Goal: Find contact information: Find contact information

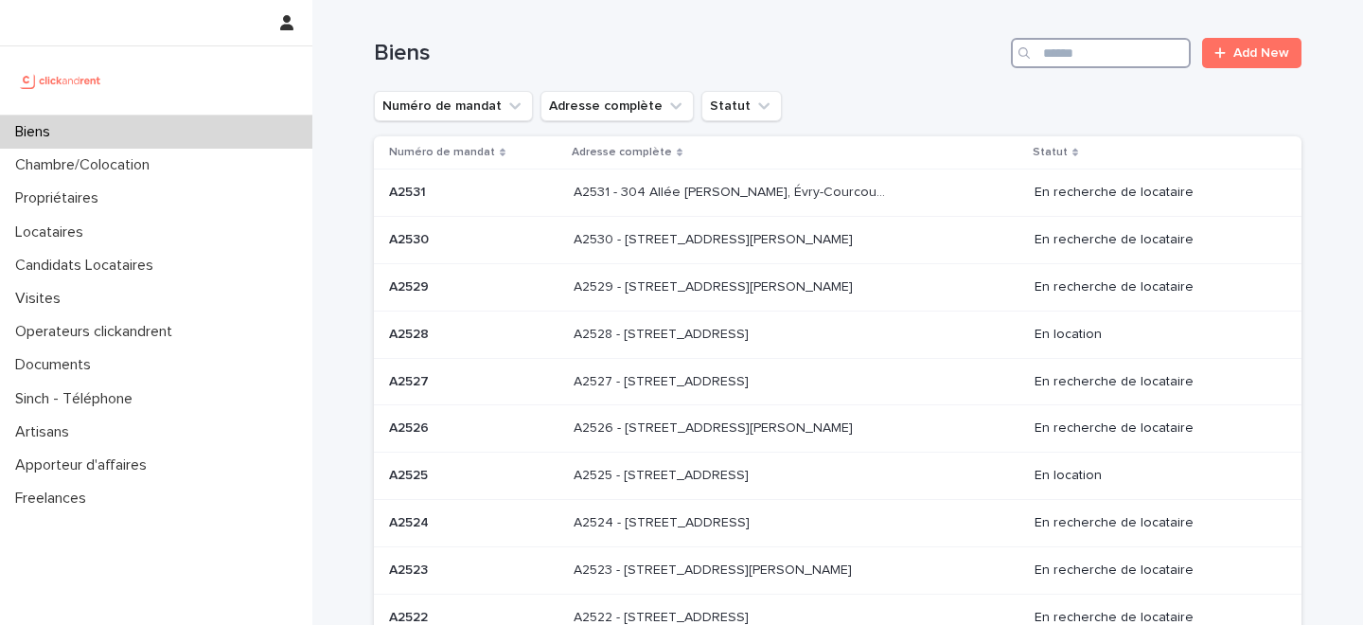
click at [1096, 49] on input "Search" at bounding box center [1101, 53] width 180 height 30
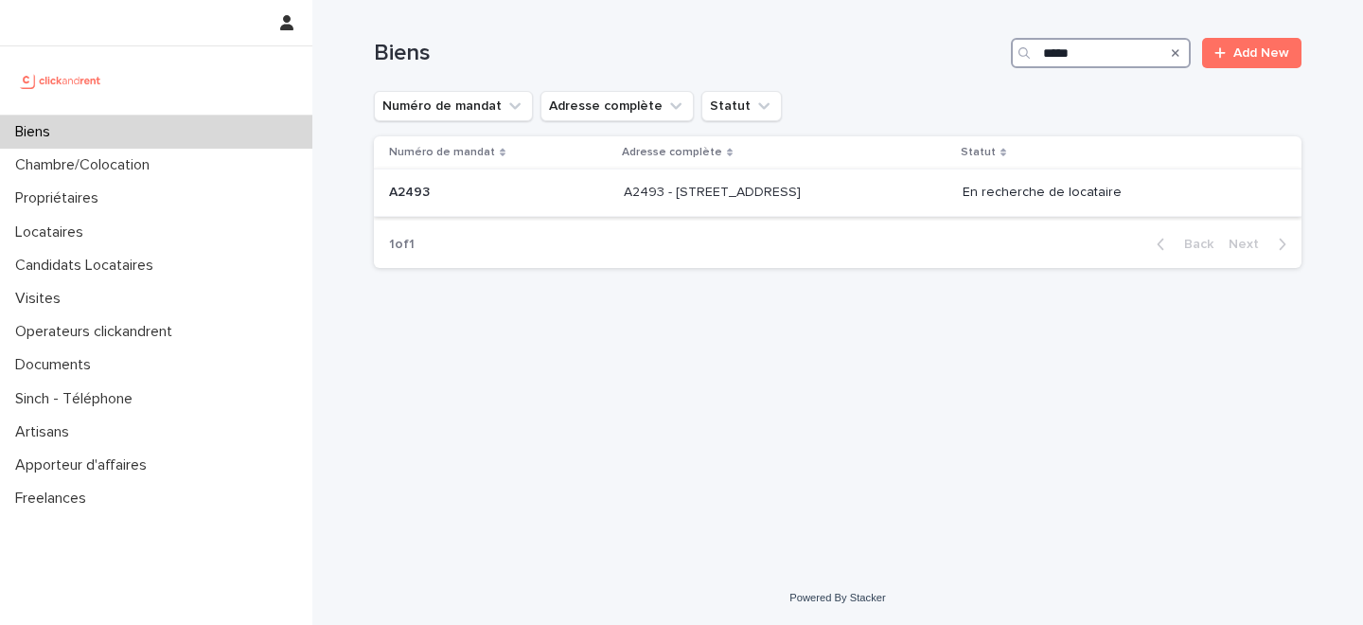
type input "*****"
click at [740, 194] on p "A2493 - 26 rue de Poitou, Paris 75003" at bounding box center [714, 191] width 181 height 20
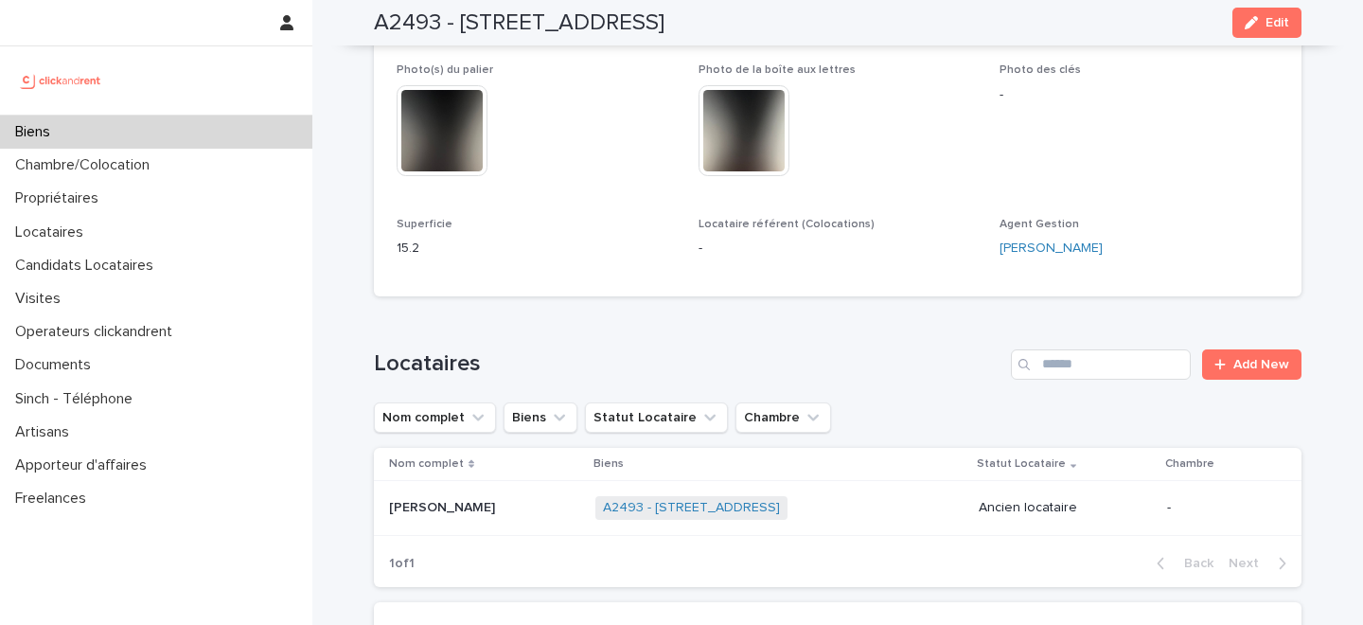
scroll to position [844, 0]
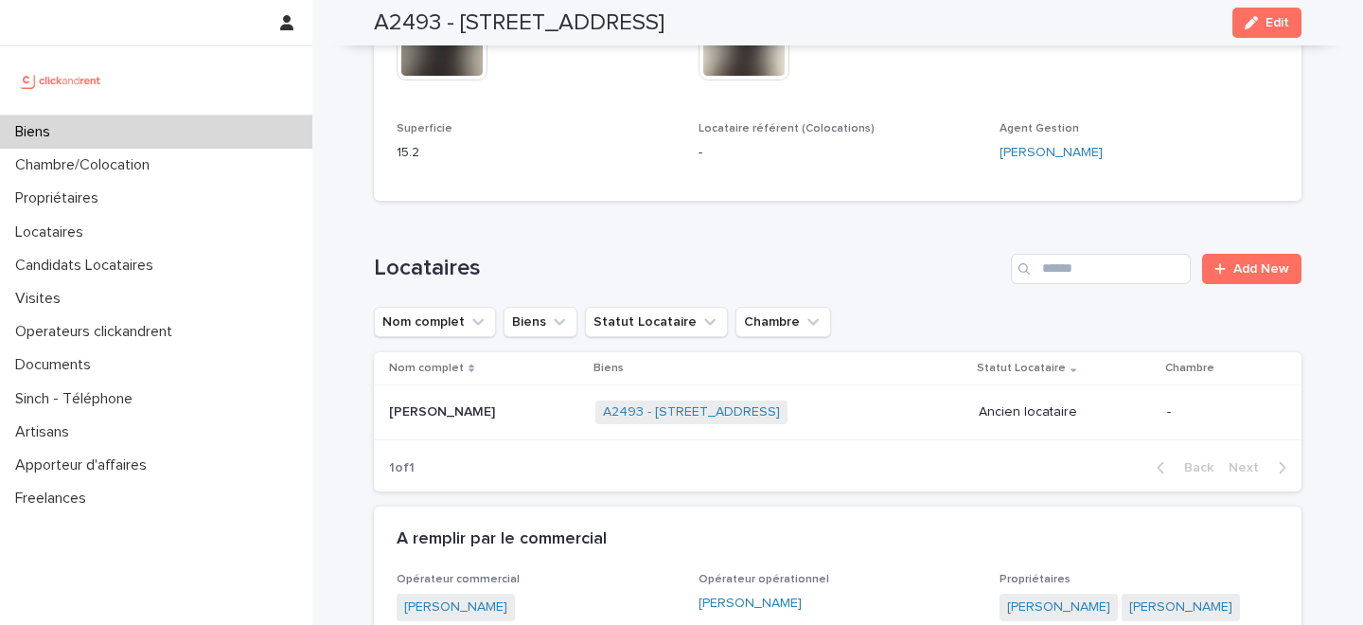
click at [510, 426] on div "Célia Malenfant-Loubeyre Célia Malenfant-Loubeyre" at bounding box center [484, 411] width 191 height 31
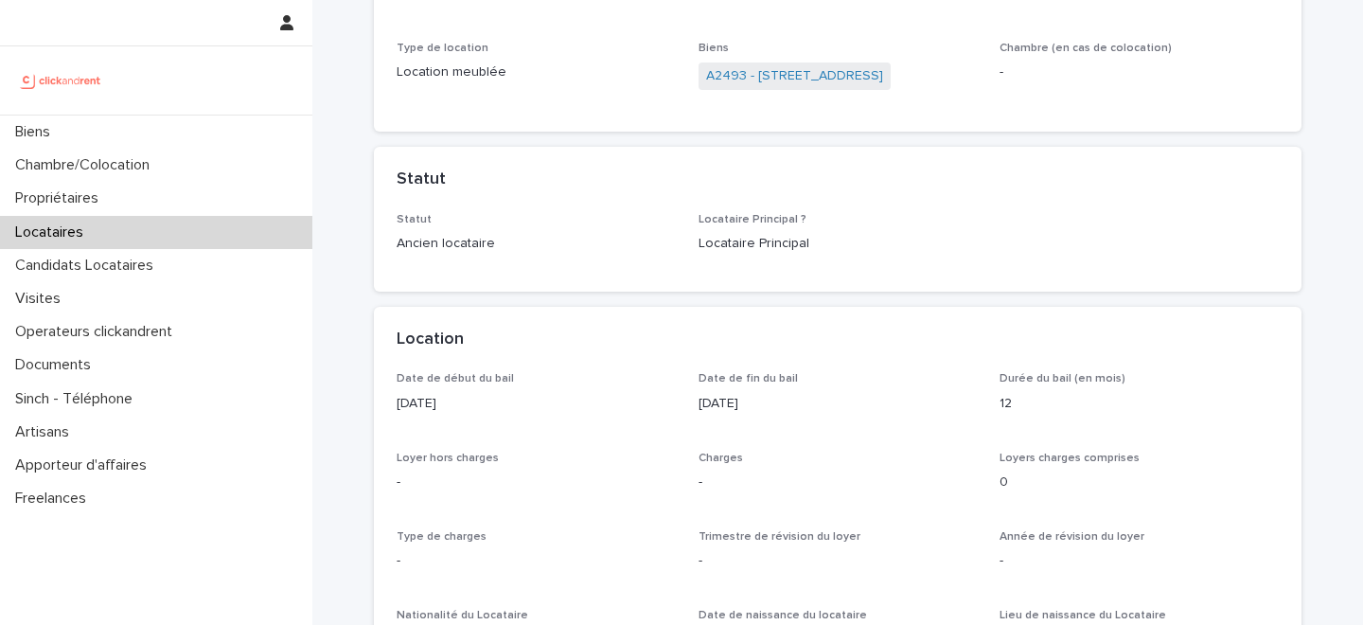
scroll to position [414, 0]
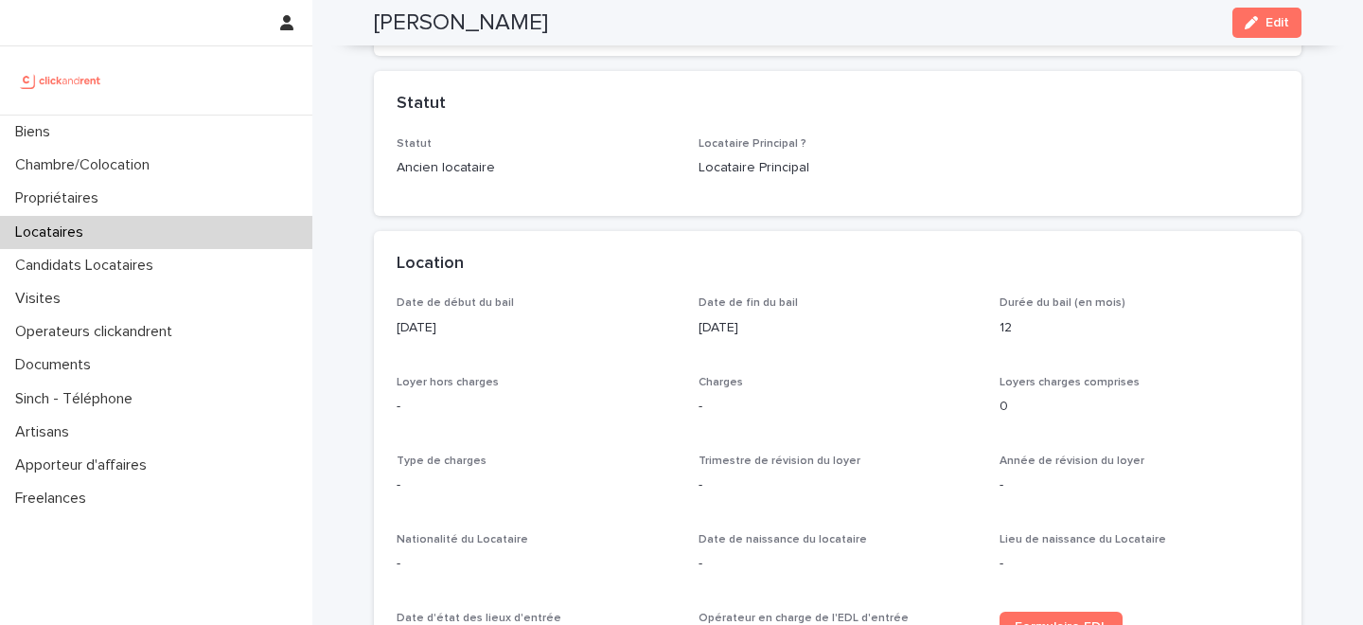
click at [510, 426] on div "Date de début du bail 29/6/2018 Date de fin du bail 28/6/2019 Durée du bail (en…" at bounding box center [837, 520] width 882 height 449
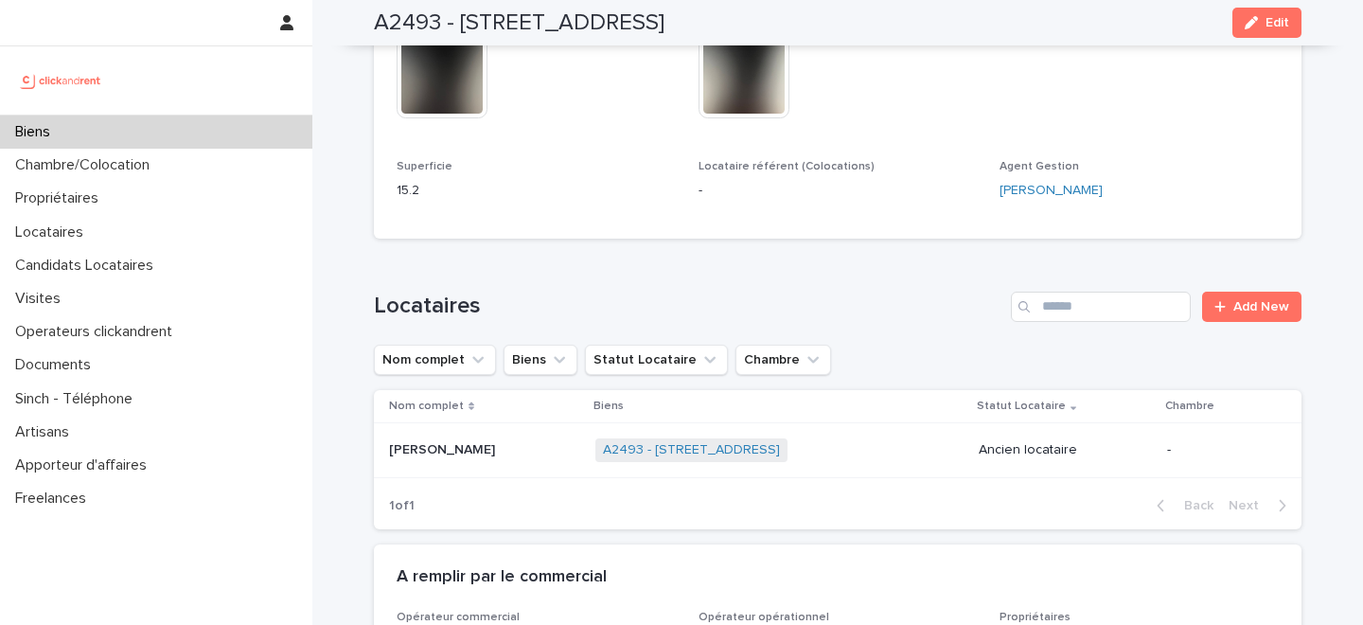
scroll to position [818, 0]
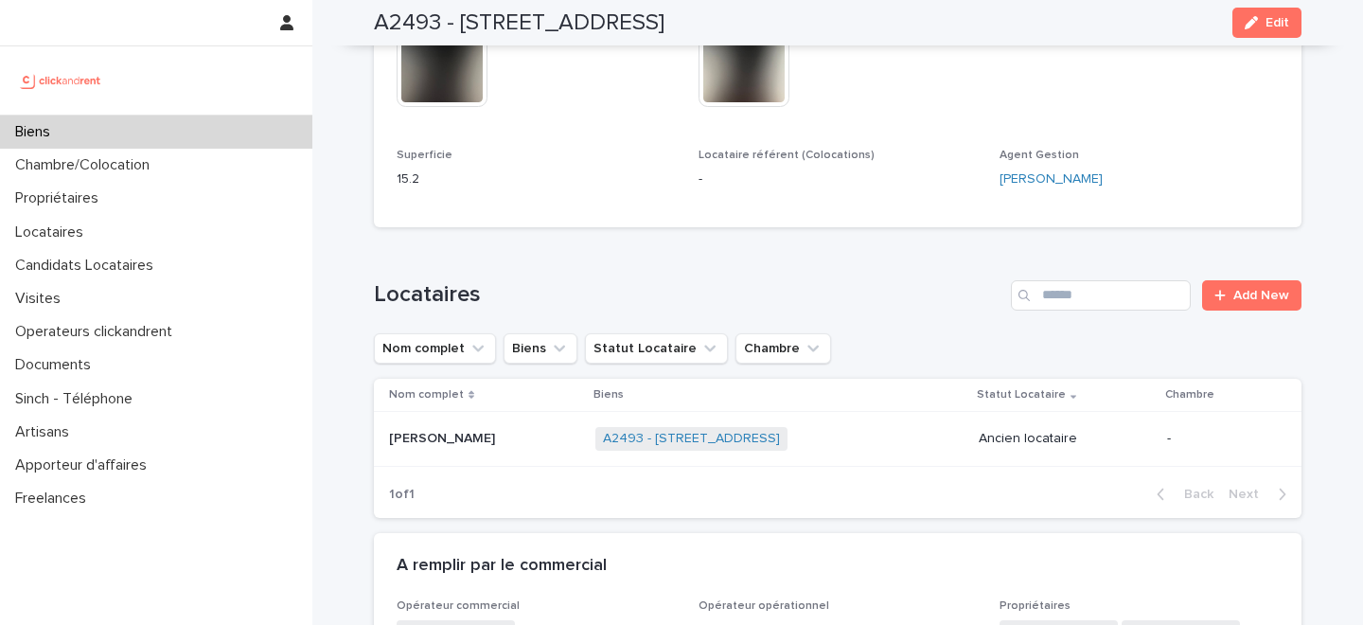
click at [130, 127] on div "Biens" at bounding box center [156, 131] width 312 height 33
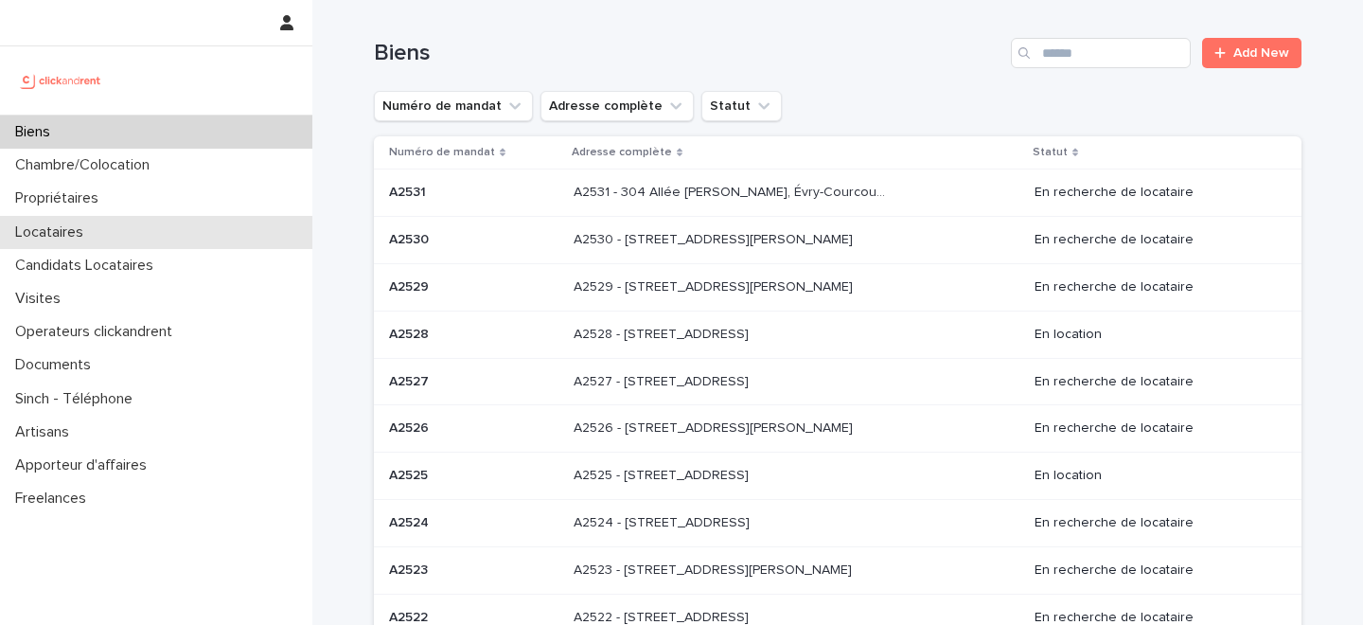
click at [157, 233] on div "Locataires" at bounding box center [156, 232] width 312 height 33
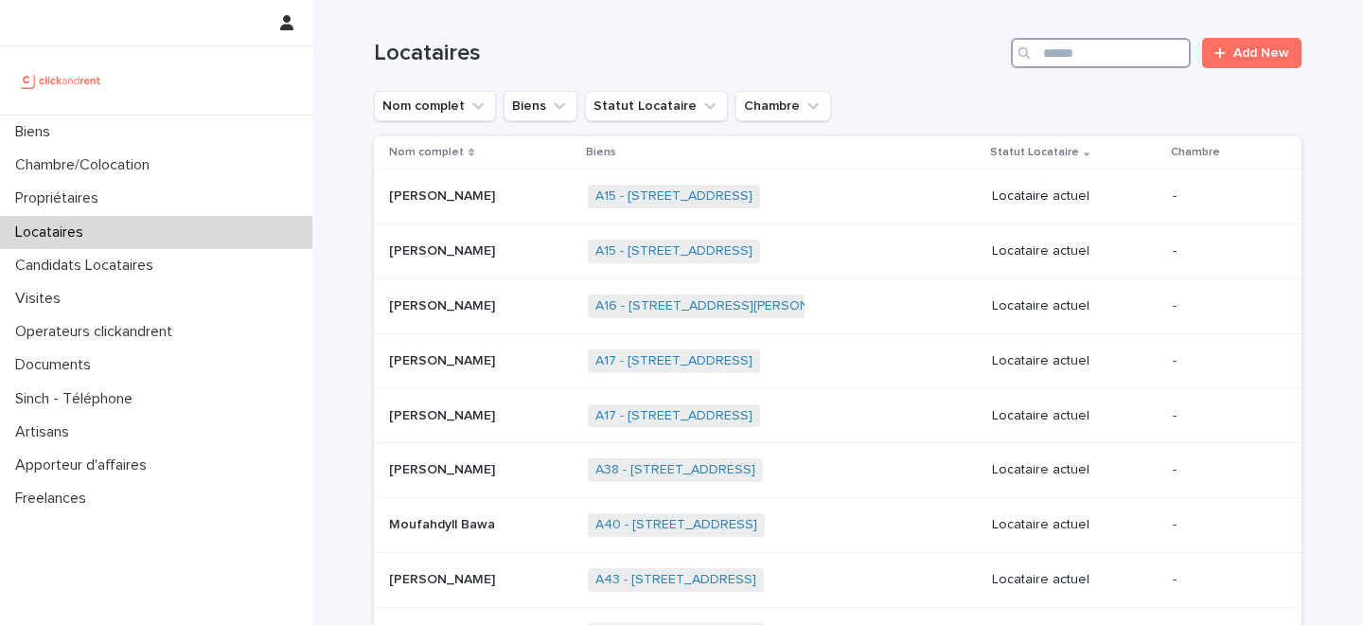
click at [1113, 60] on input "Search" at bounding box center [1101, 53] width 180 height 30
type input "****"
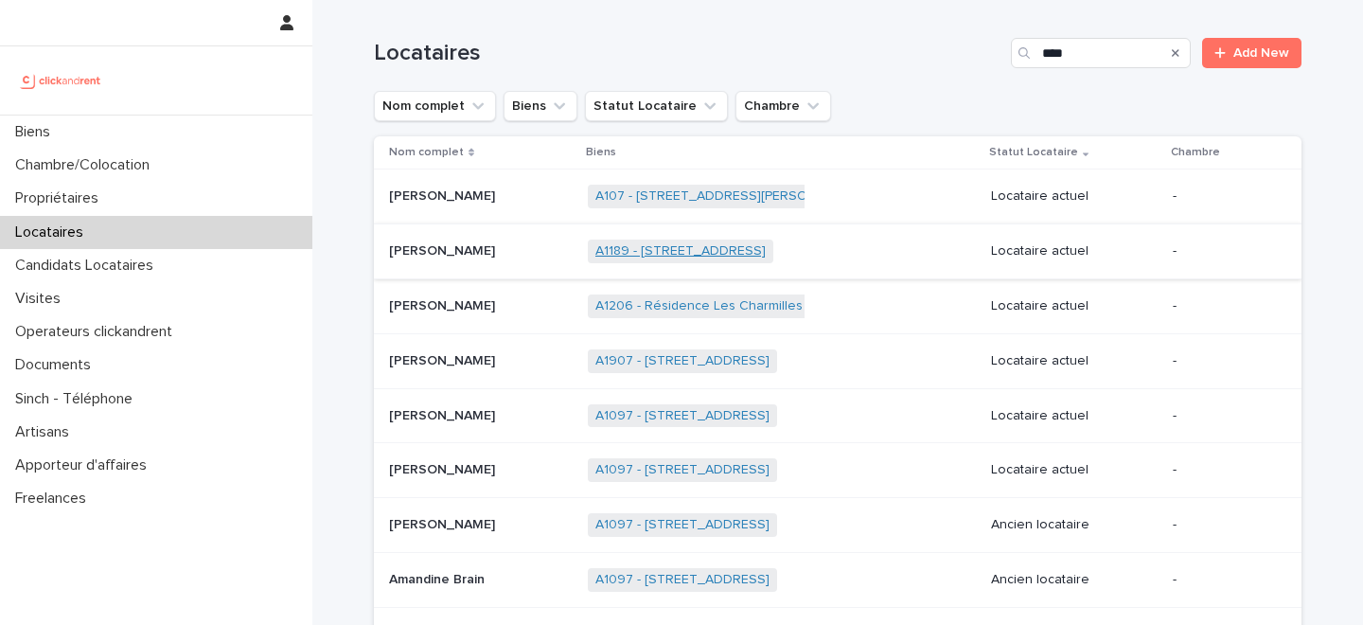
click at [684, 253] on link "A1189 - 10 avenue Danville, Choisy-le-Roi 94600" at bounding box center [680, 251] width 170 height 16
click at [533, 269] on td "Kevin Remy Kevin Remy" at bounding box center [477, 251] width 206 height 55
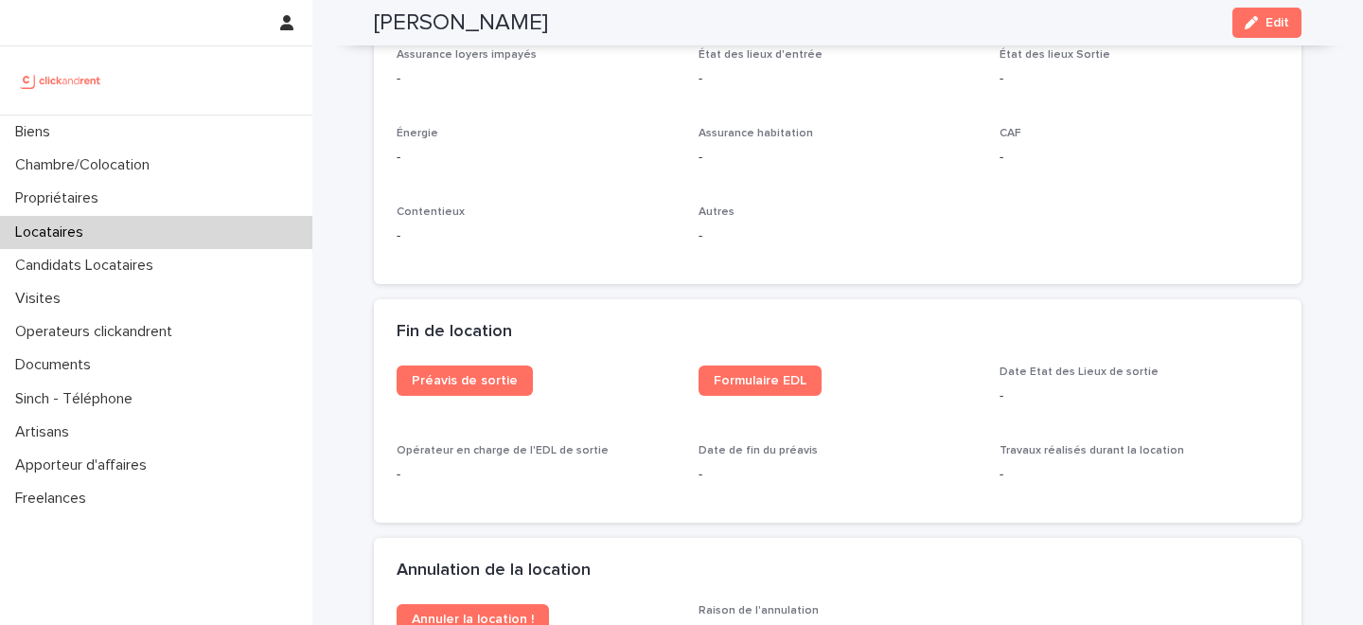
scroll to position [2041, 0]
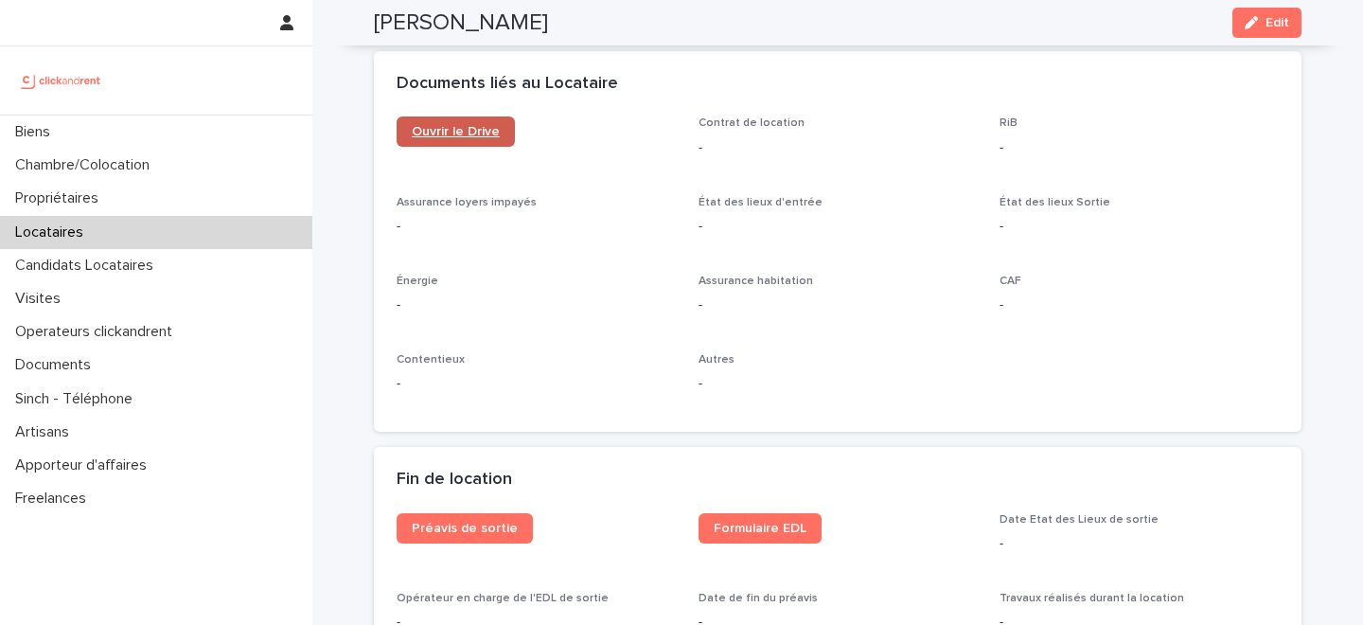
click at [468, 145] on link "Ouvrir le Drive" at bounding box center [455, 131] width 118 height 30
click at [612, 252] on div "Ouvrir le Drive Contrat de location - RiB - Assurance loyers impayés - État des…" at bounding box center [837, 262] width 882 height 292
click at [143, 239] on div "Locataires" at bounding box center [156, 232] width 312 height 33
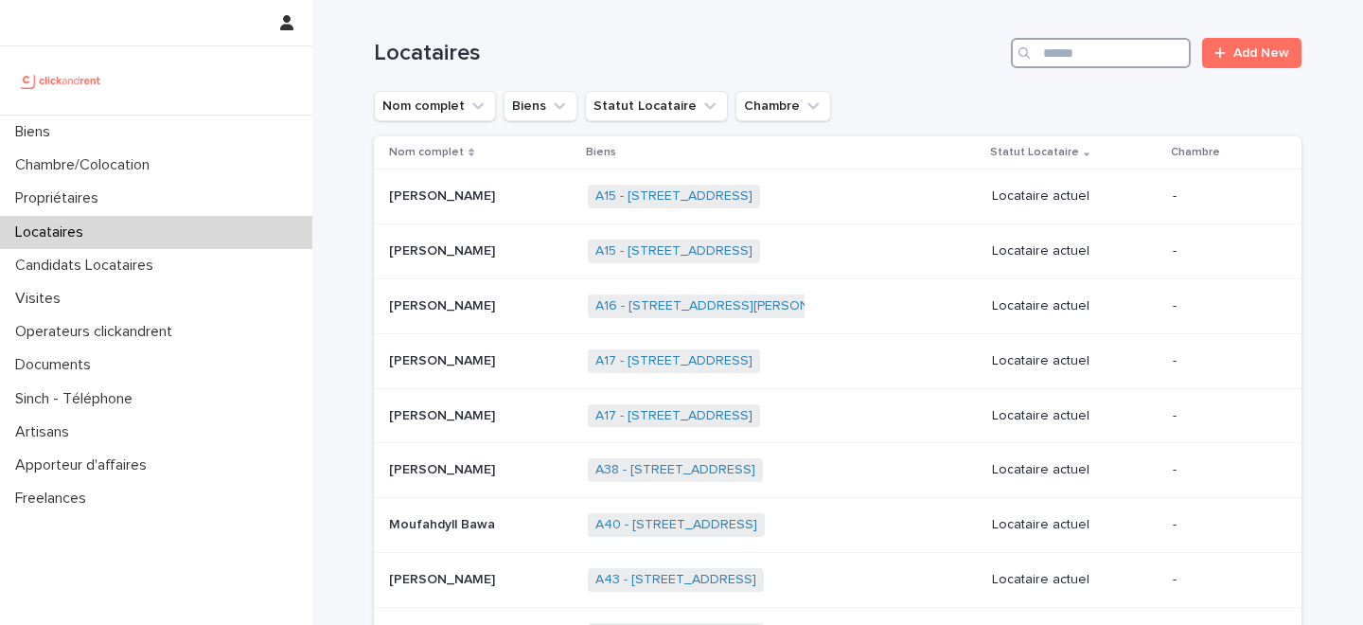
click at [1128, 57] on input "Search" at bounding box center [1101, 53] width 180 height 30
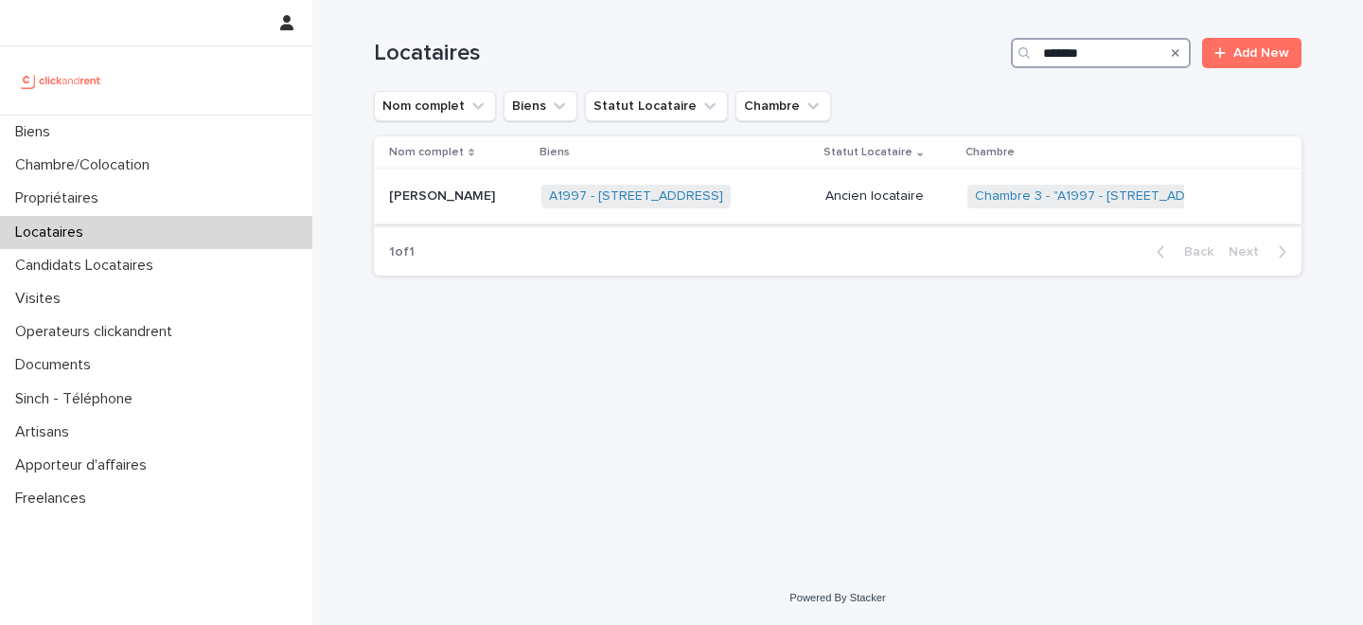
type input "*******"
click at [495, 203] on p at bounding box center [457, 196] width 137 height 16
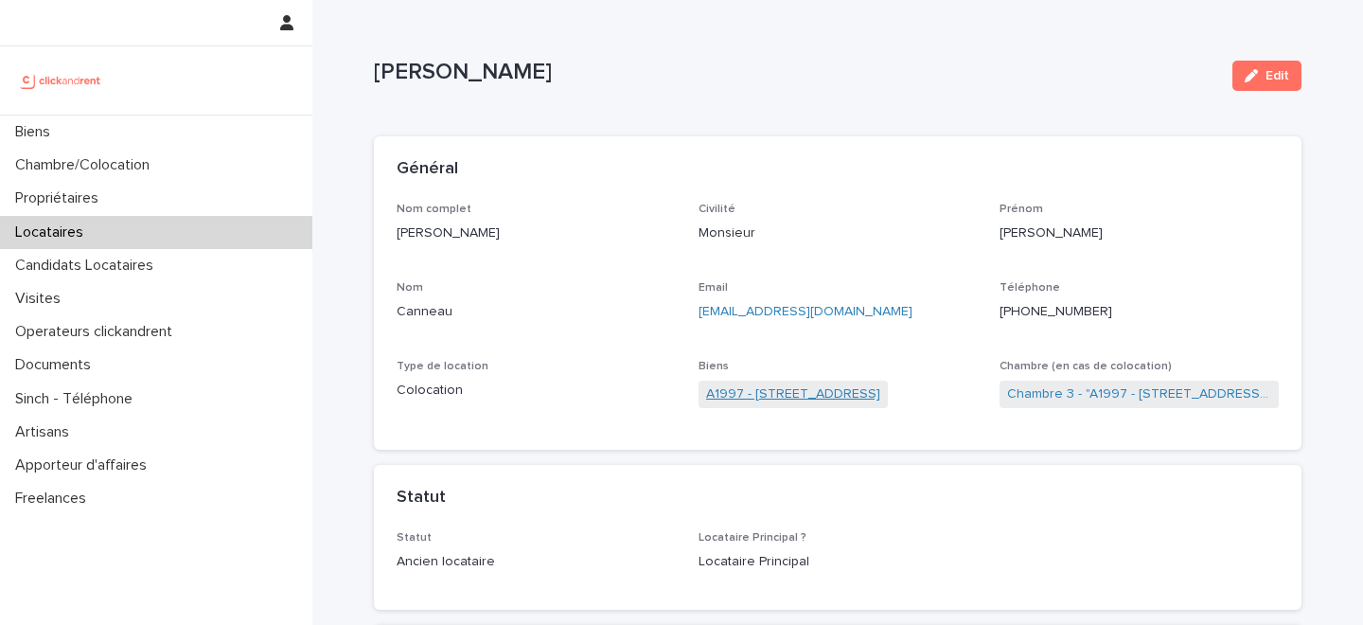
click at [796, 393] on link "A1997 - 63 Rue Miraumont, Amiens 80000" at bounding box center [793, 394] width 174 height 20
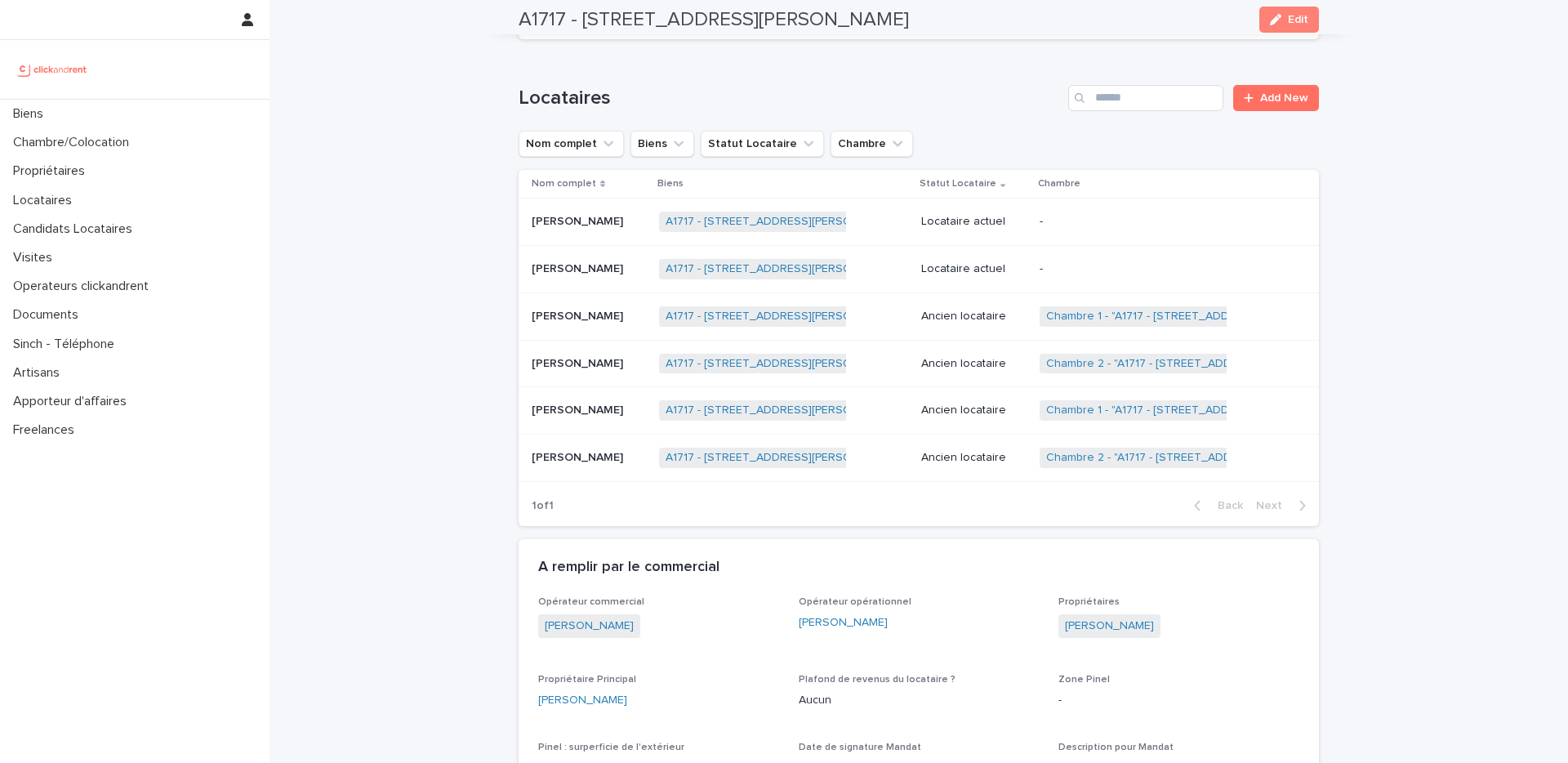
scroll to position [757, 0]
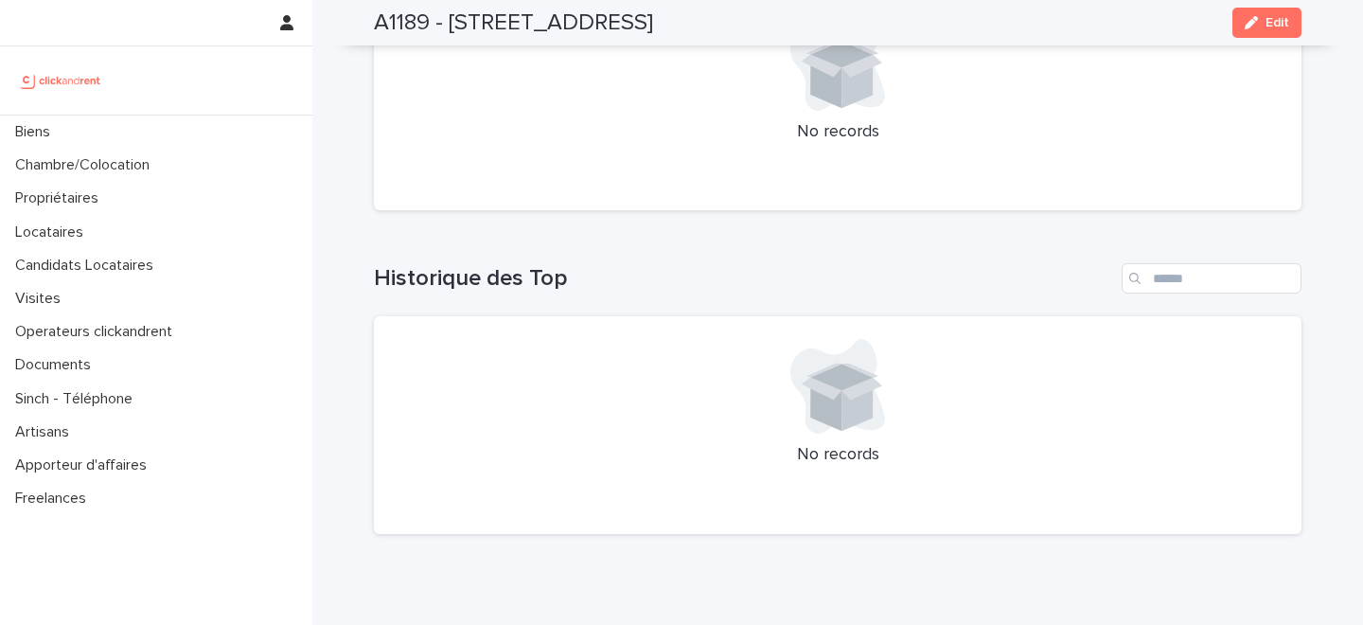
scroll to position [7344, 0]
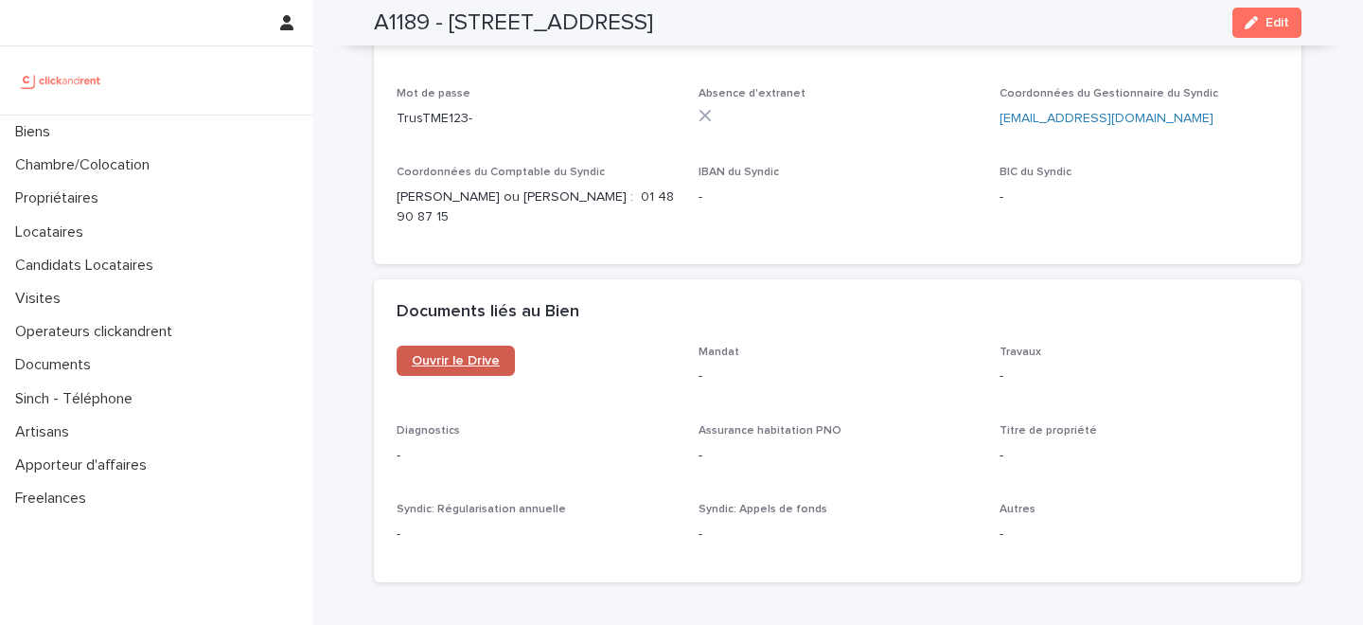
click at [476, 354] on span "Ouvrir le Drive" at bounding box center [456, 360] width 88 height 13
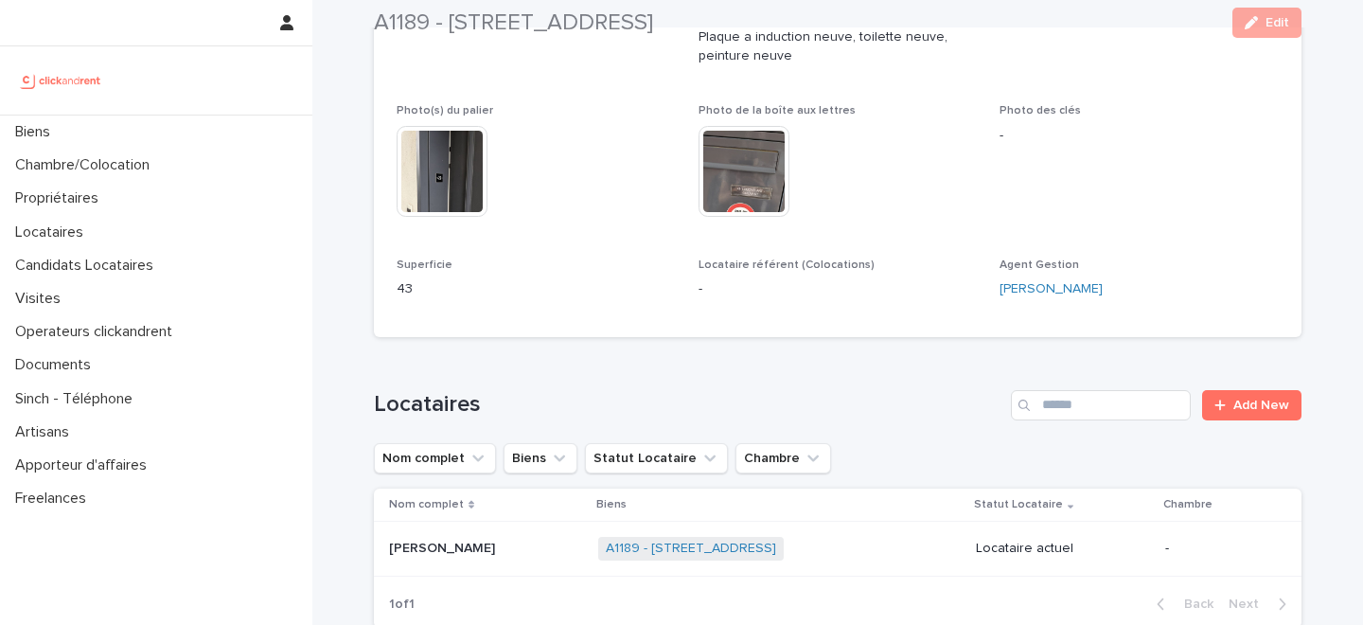
scroll to position [1168, 0]
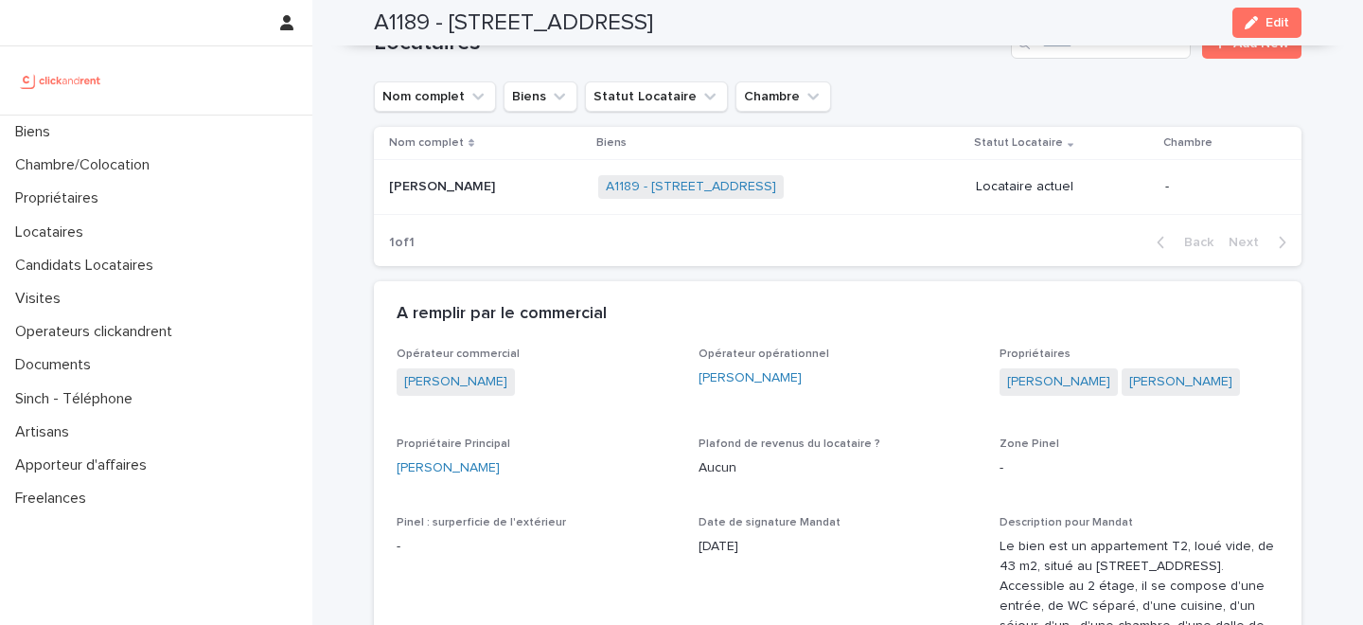
click at [750, 437] on div "Plafond de revenus du locataire ? Aucun" at bounding box center [837, 465] width 279 height 56
click at [1058, 372] on link "Cédric Louchelart" at bounding box center [1058, 382] width 103 height 20
click at [1165, 372] on link "Pascal Louchelart" at bounding box center [1180, 382] width 103 height 20
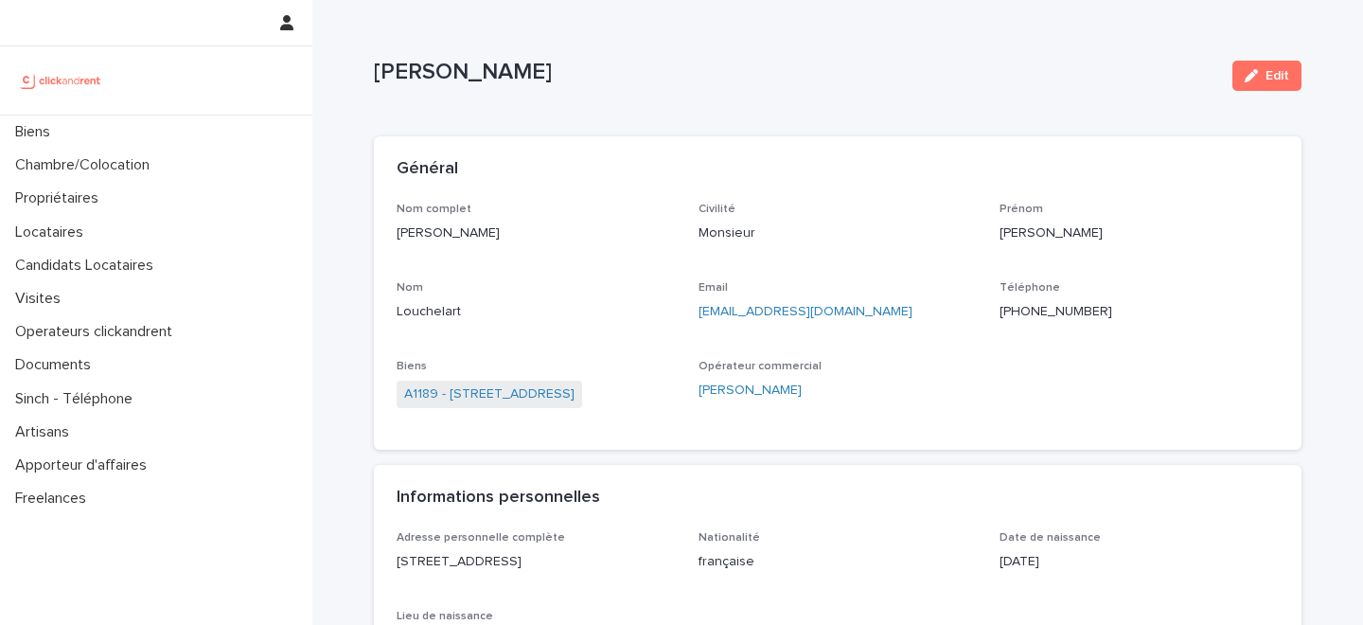
scroll to position [1128, 0]
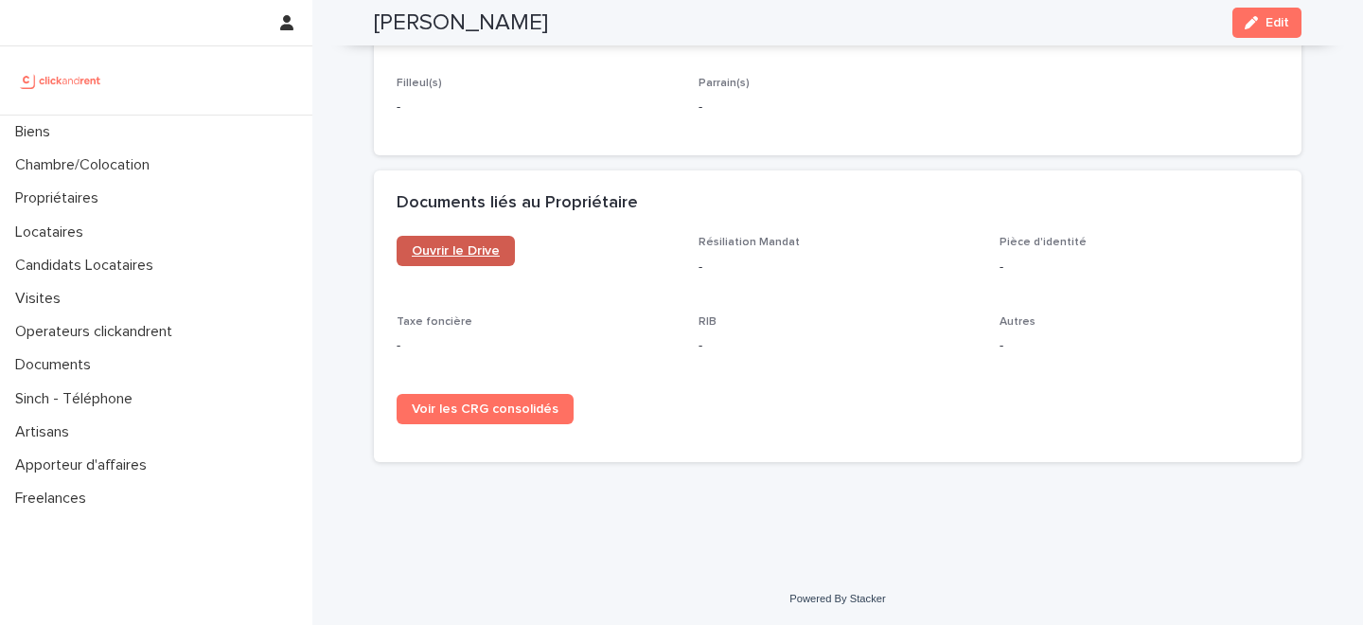
click at [449, 251] on span "Ouvrir le Drive" at bounding box center [456, 250] width 88 height 13
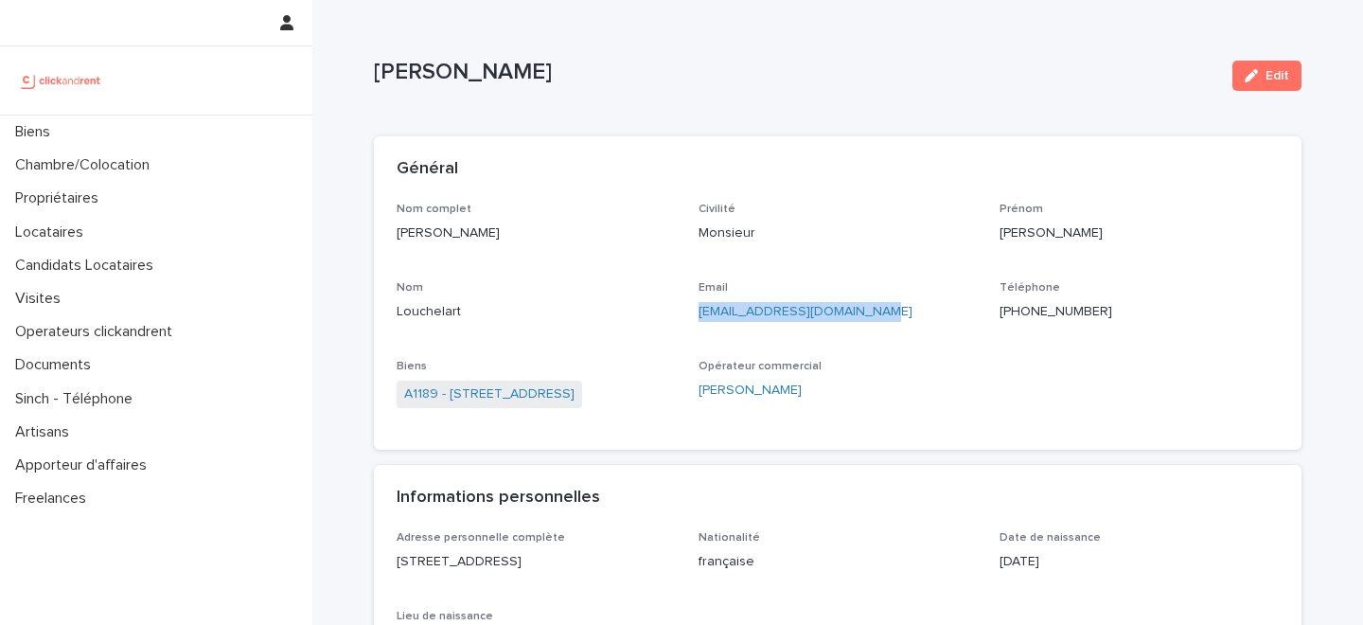
drag, startPoint x: 884, startPoint y: 308, endPoint x: 699, endPoint y: 315, distance: 184.7
click at [699, 315] on p "cedriclouchelart@gmail.com" at bounding box center [837, 312] width 279 height 20
copy link "cedriclouchelart@gmail.com"
drag, startPoint x: 885, startPoint y: 314, endPoint x: 693, endPoint y: 314, distance: 192.1
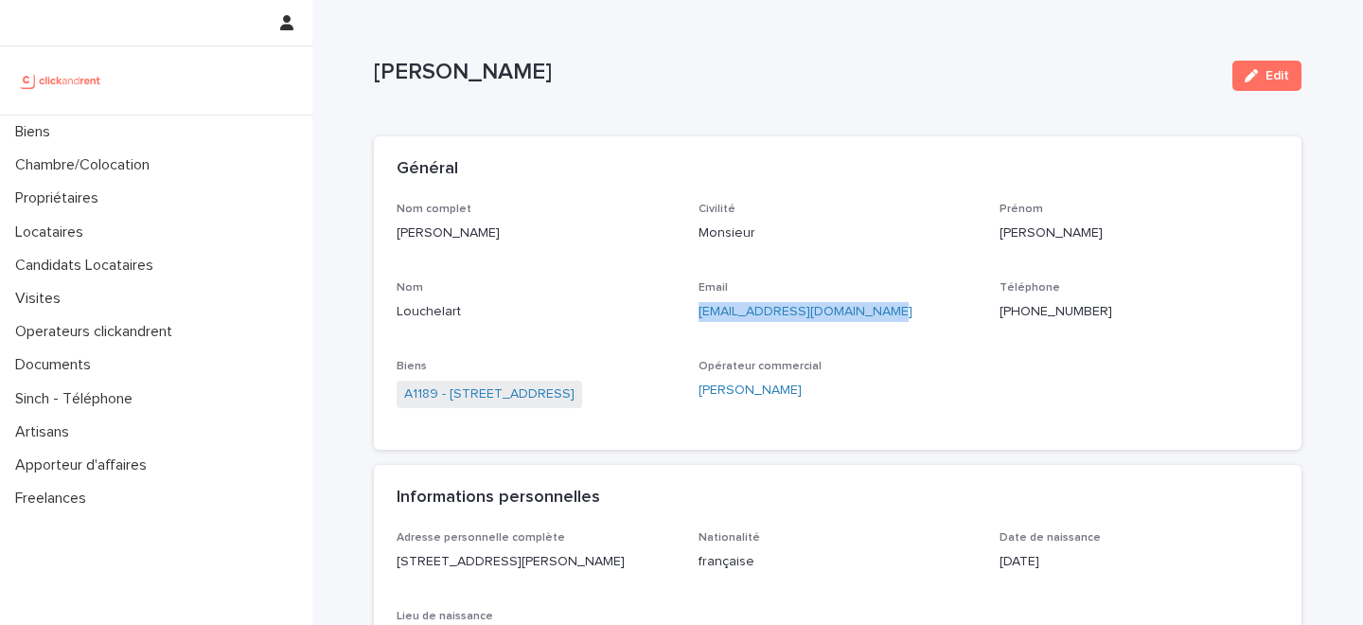
click at [693, 314] on div "Nom complet [PERSON_NAME] Civilité Monsieur [PERSON_NAME] Email [EMAIL_ADDRESS]…" at bounding box center [837, 315] width 882 height 225
copy link "[EMAIL_ADDRESS][DOMAIN_NAME]"
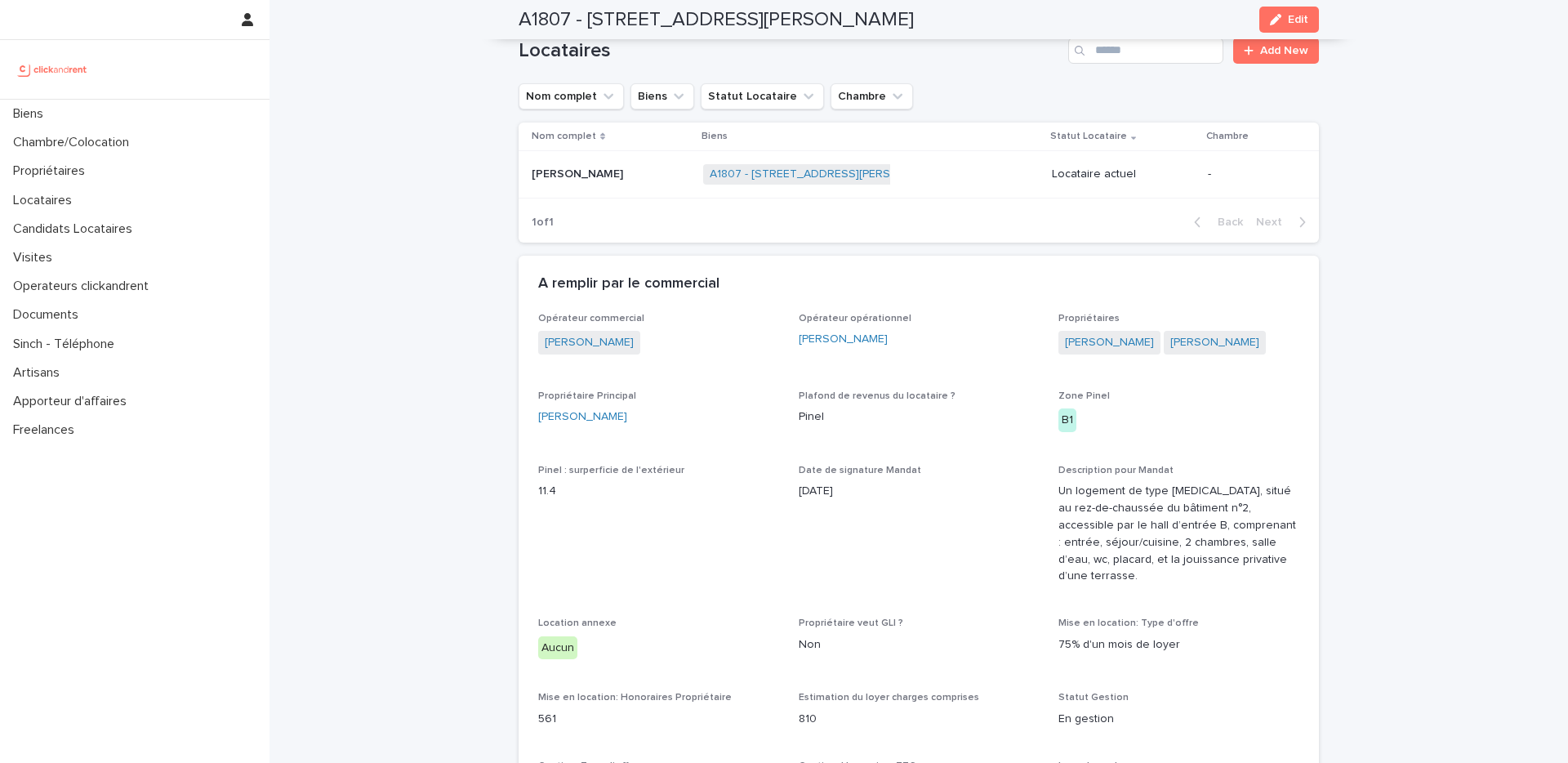
scroll to position [661, 0]
click at [1083, 332] on link "[PERSON_NAME]" at bounding box center [1109, 340] width 89 height 17
click at [1193, 343] on link "Salomé Scardina" at bounding box center [1214, 340] width 89 height 17
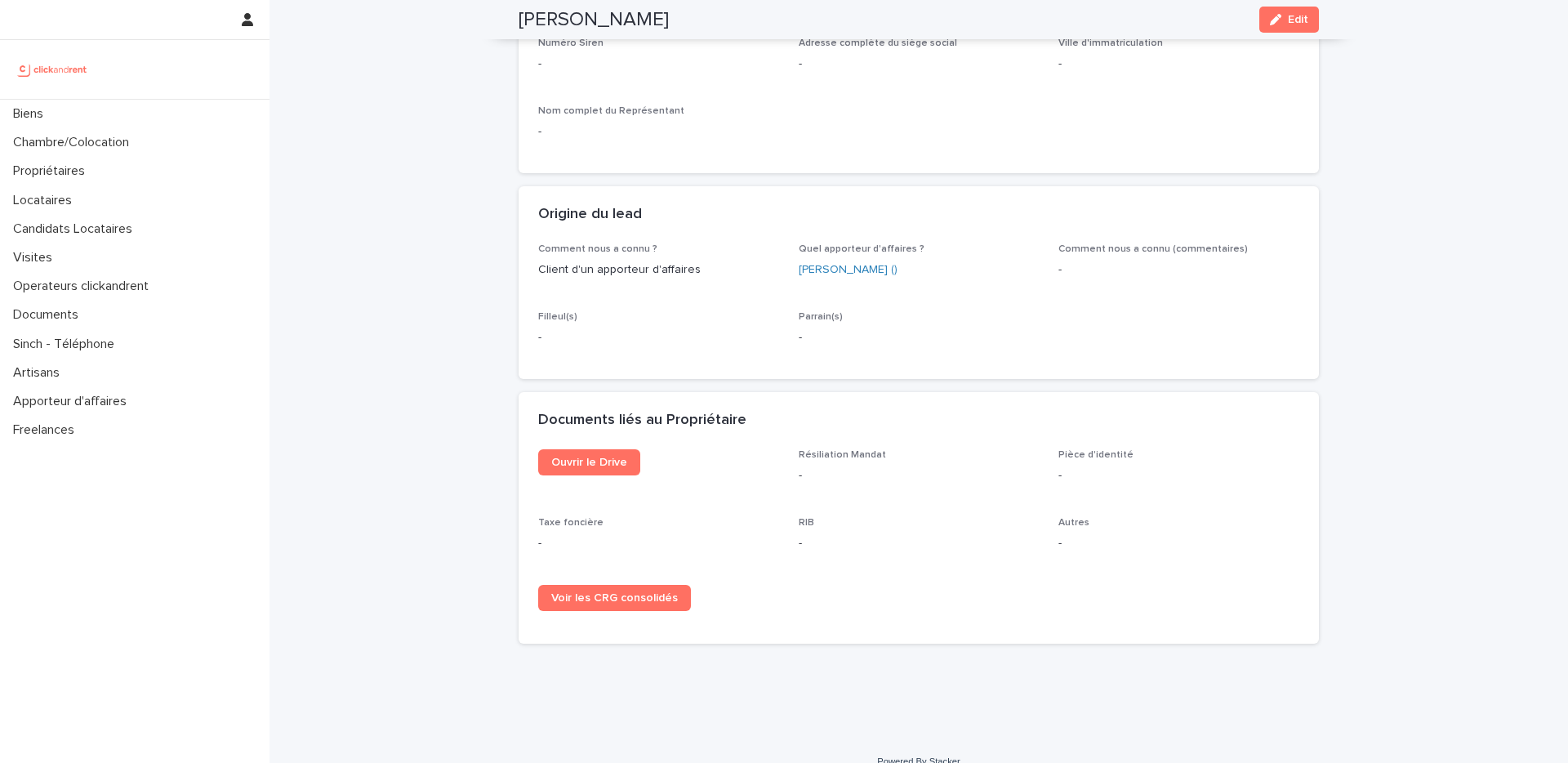
scroll to position [688, 0]
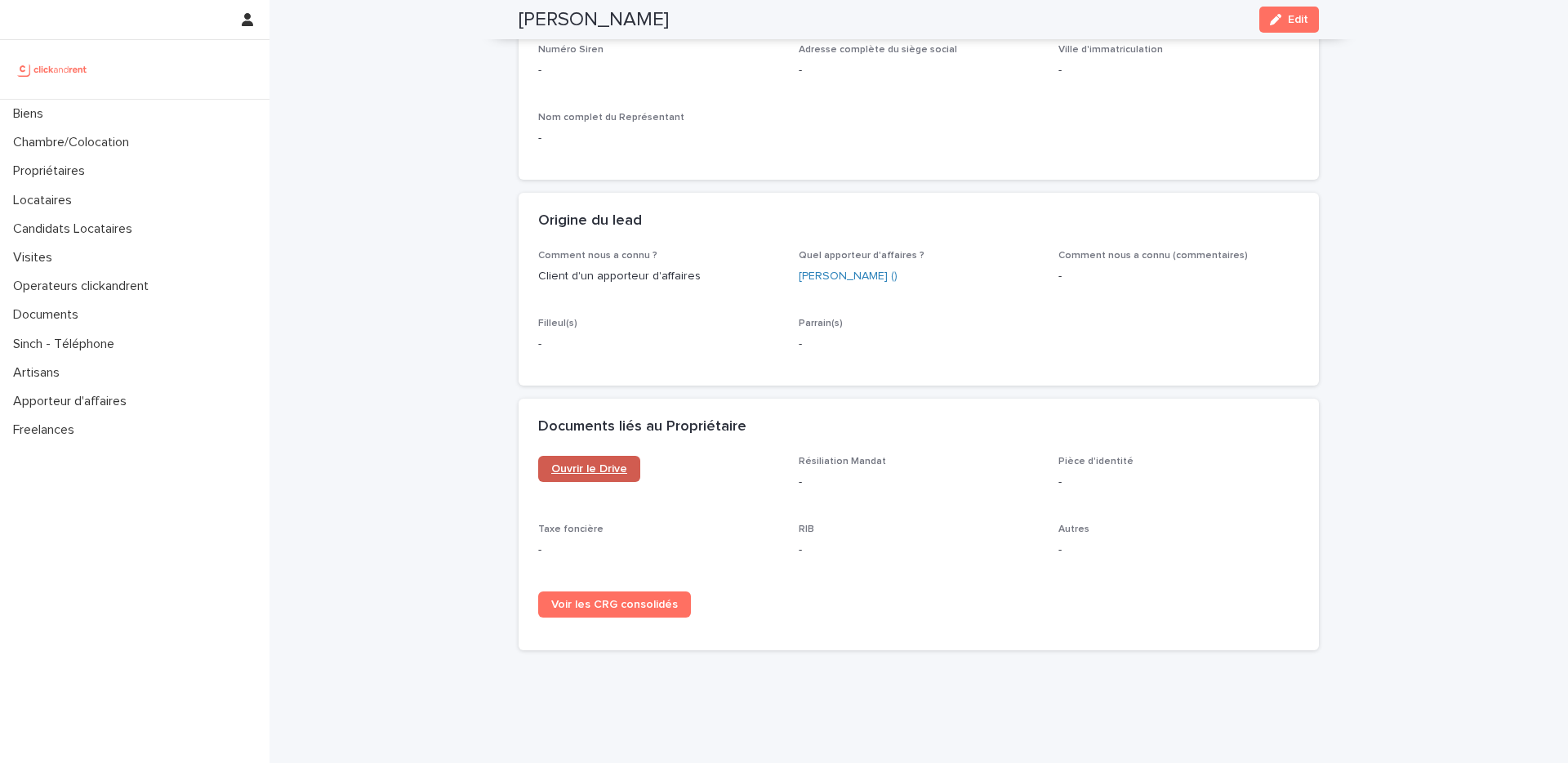
click at [572, 475] on span "Ouvrir le Drive" at bounding box center [589, 469] width 76 height 11
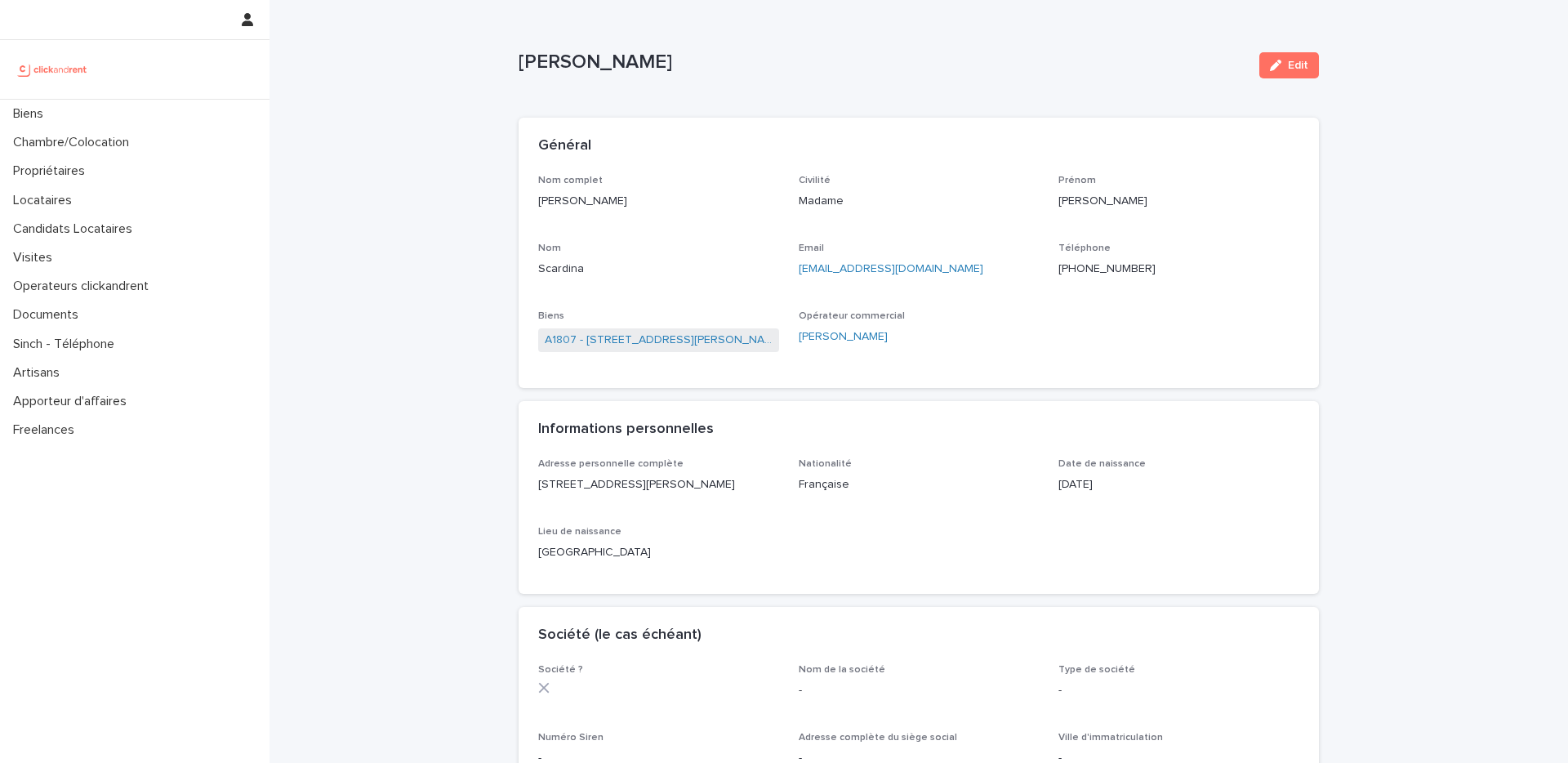
scroll to position [734, 0]
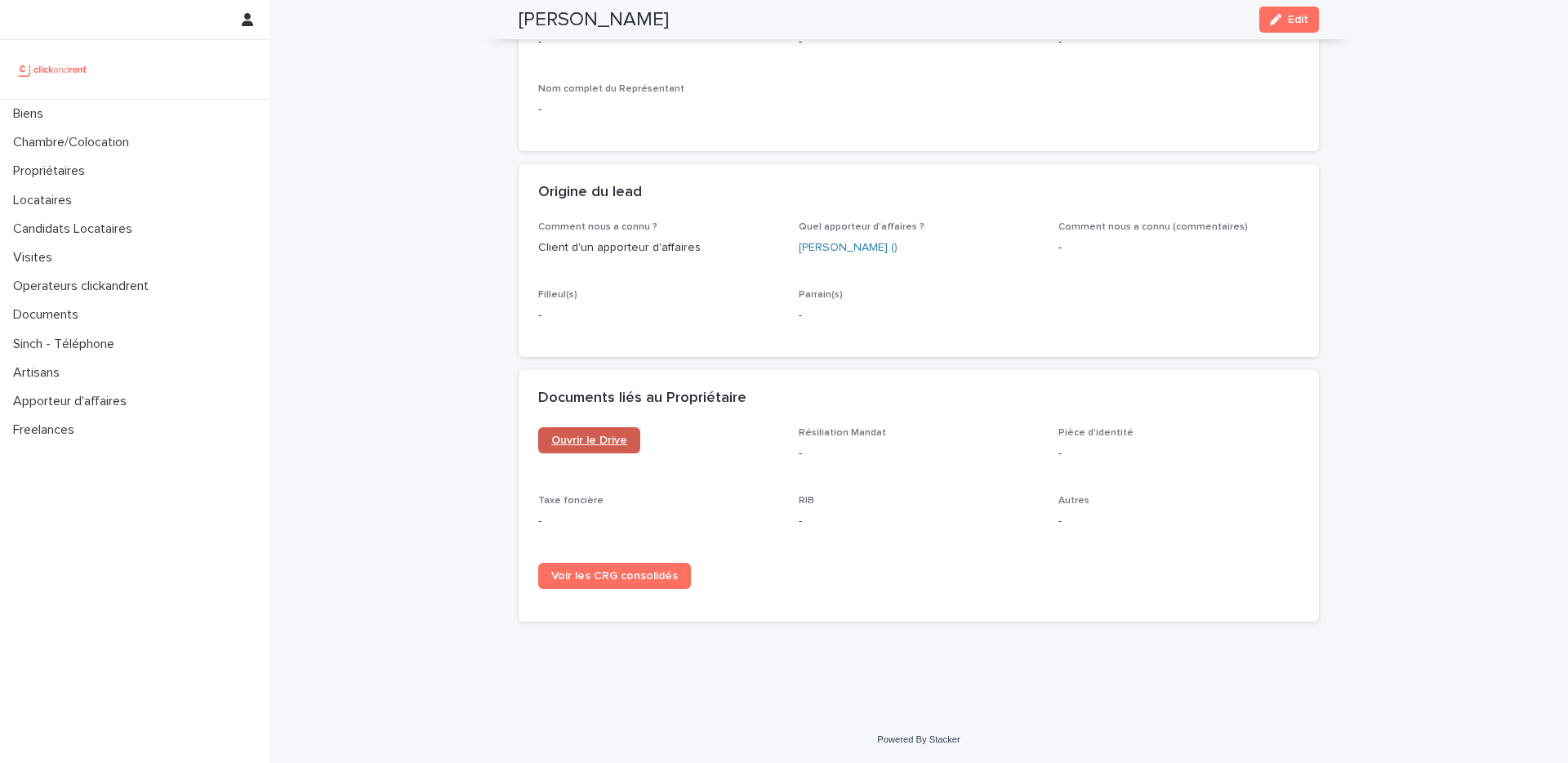
click at [596, 444] on span "Ouvrir le Drive" at bounding box center [589, 439] width 76 height 11
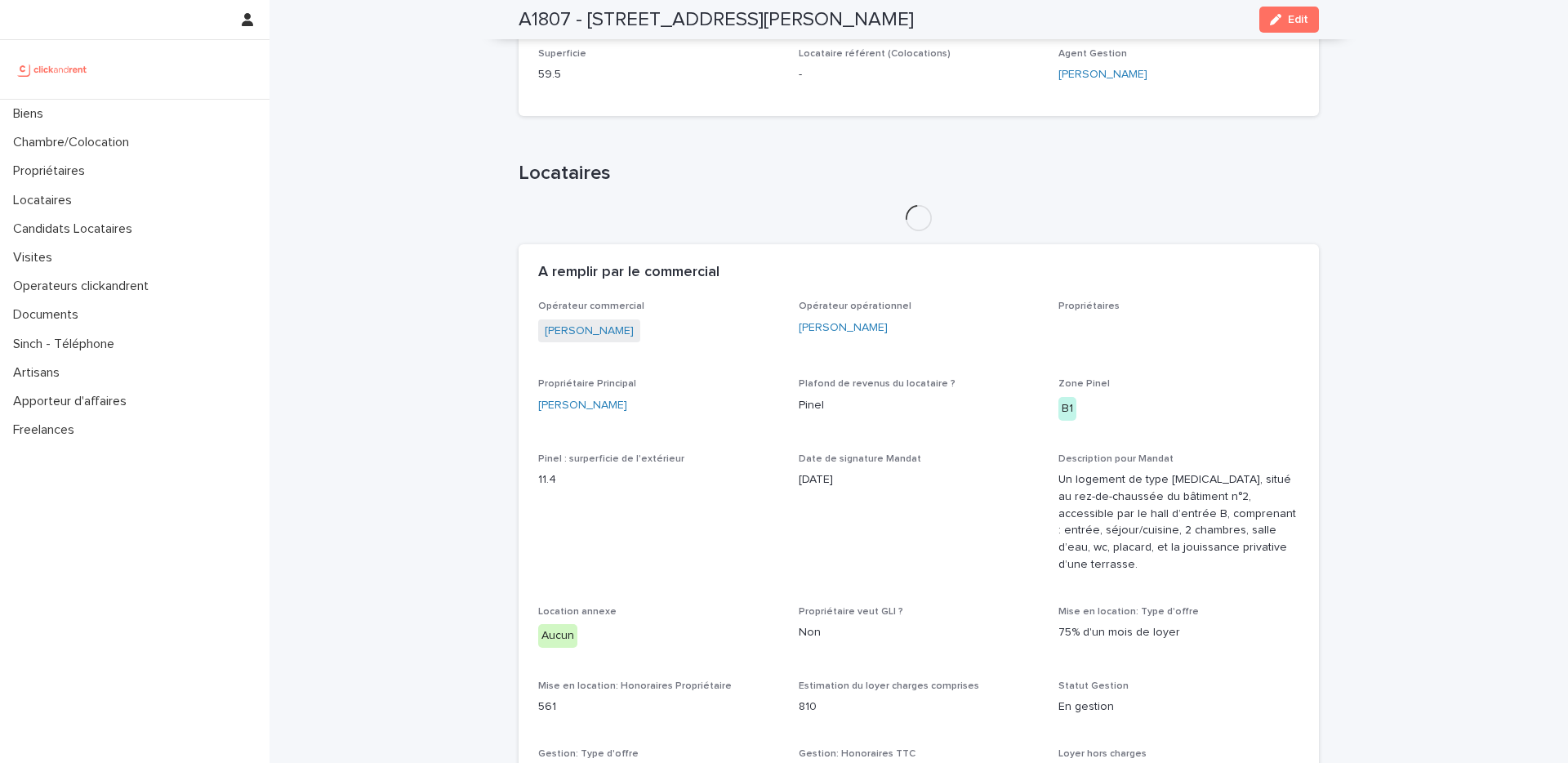
scroll to position [555, 0]
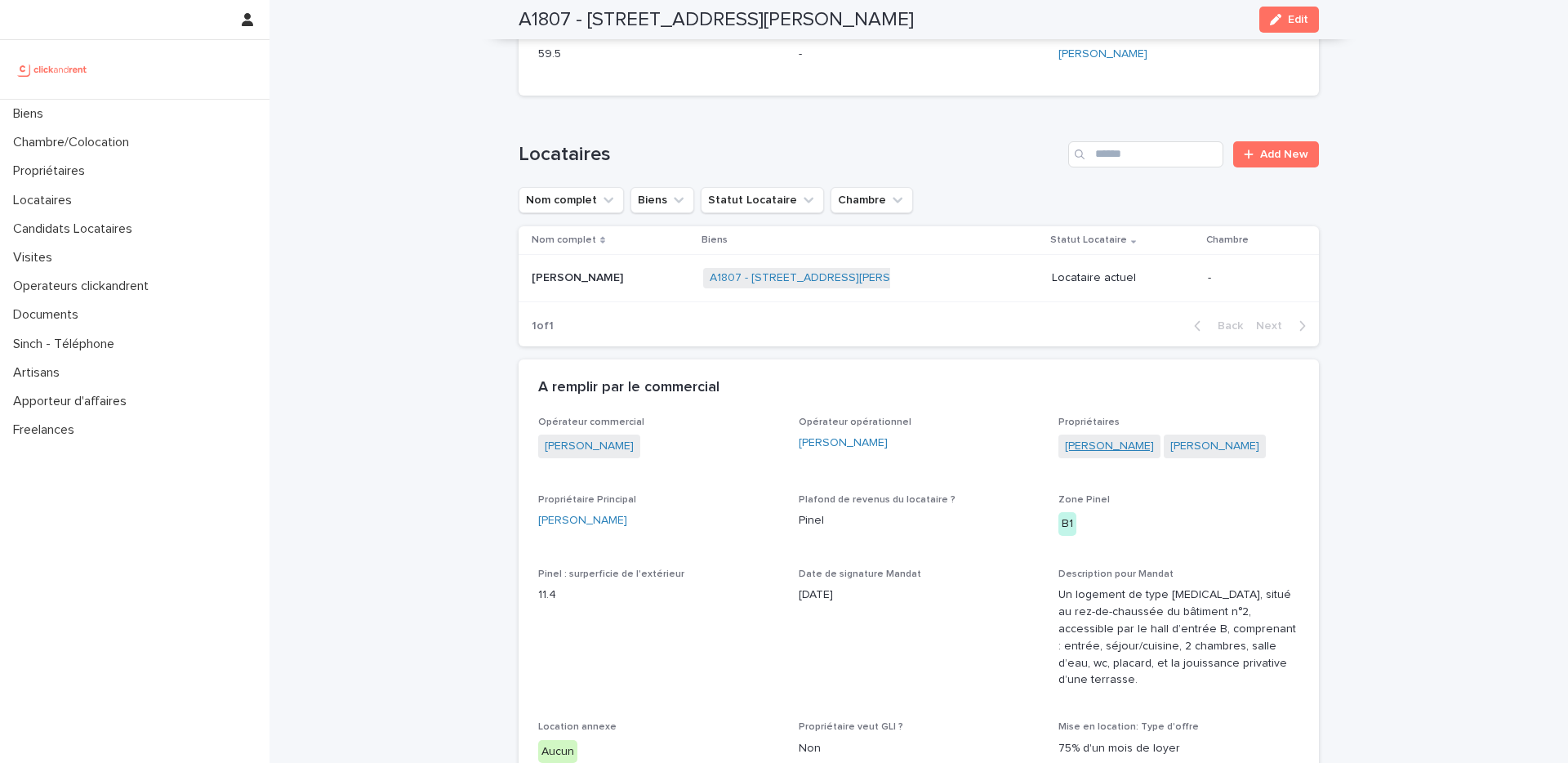
click at [1099, 448] on link "Romain Hunot" at bounding box center [1109, 446] width 89 height 17
click at [1189, 449] on link "[PERSON_NAME]" at bounding box center [1214, 446] width 89 height 17
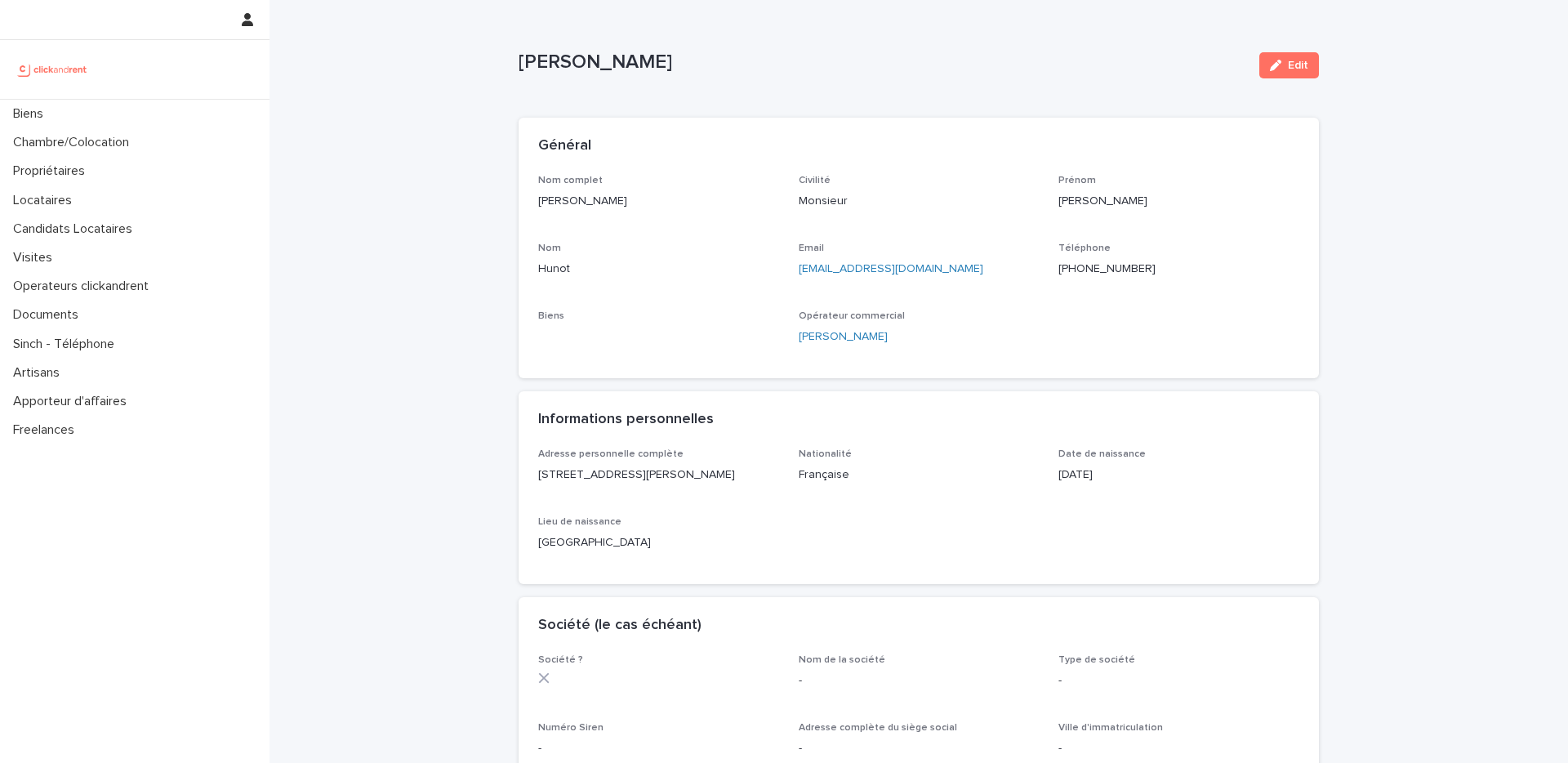
click at [880, 211] on div "Civilité Monsieur" at bounding box center [918, 199] width 241 height 48
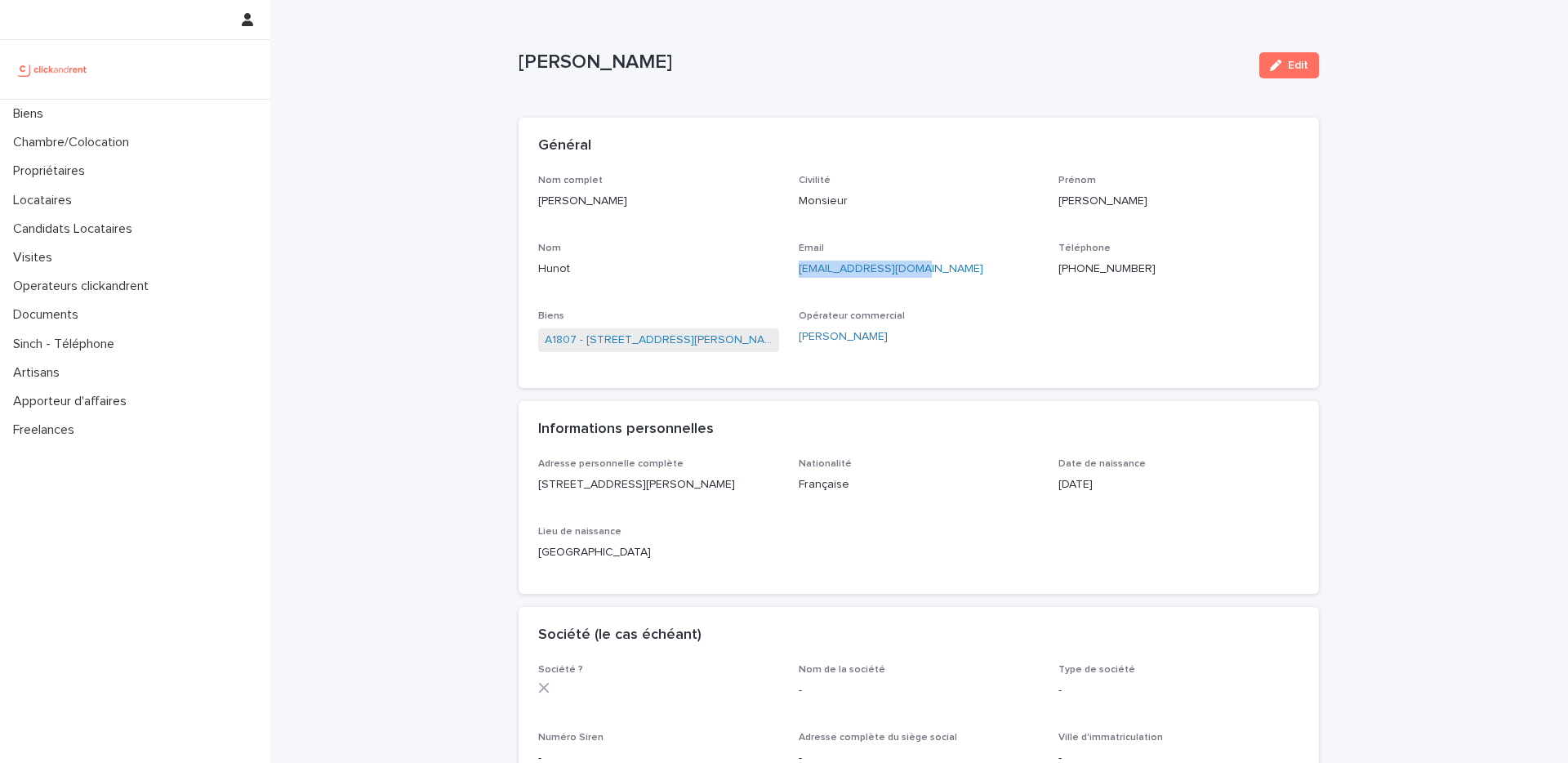
drag, startPoint x: 913, startPoint y: 265, endPoint x: 796, endPoint y: 270, distance: 117.1
click at [796, 270] on div "Nom complet Romain Hunot Civilité Monsieur Prénom Romain Nom Hunot Email romain…" at bounding box center [919, 272] width 761 height 194
copy link "romain.hunot@live.fr"
drag, startPoint x: 935, startPoint y: 272, endPoint x: 797, endPoint y: 273, distance: 138.0
click at [797, 273] on div "Nom complet [PERSON_NAME] Civilité Madame Prénom [PERSON_NAME] Email [EMAIL_ADD…" at bounding box center [919, 272] width 761 height 194
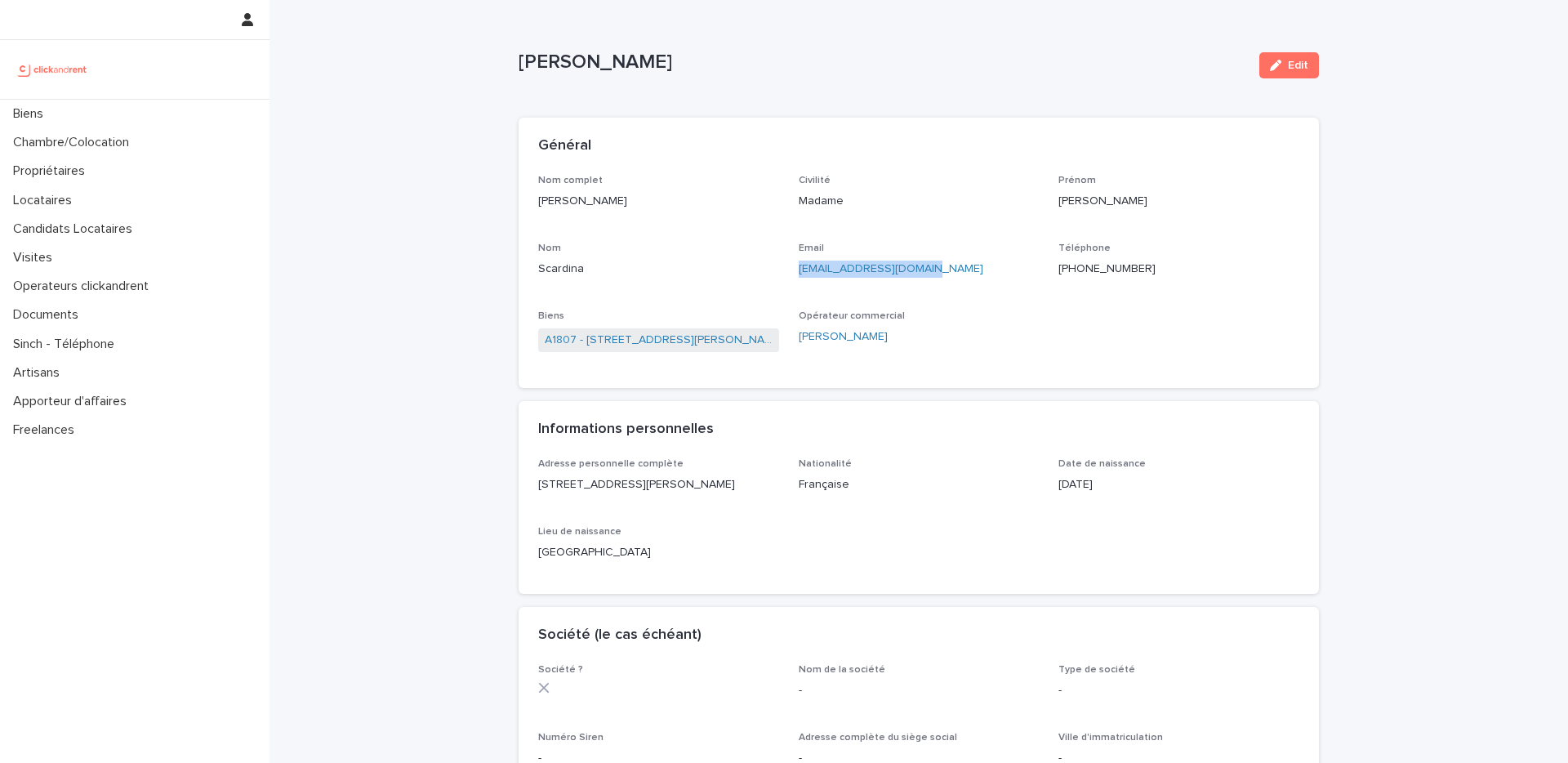
copy link "[EMAIL_ADDRESS][DOMAIN_NAME]"
